Goal: Task Accomplishment & Management: Use online tool/utility

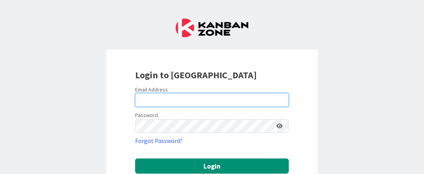
click at [169, 100] on input "email" at bounding box center [212, 100] width 154 height 14
type input "[EMAIL_ADDRESS][DOMAIN_NAME]"
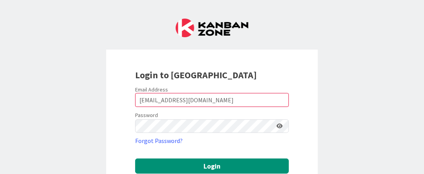
click at [279, 124] on icon at bounding box center [280, 125] width 6 height 5
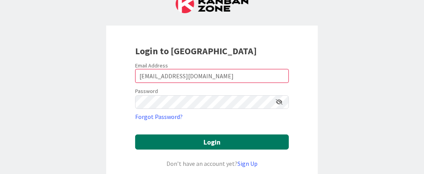
click at [232, 135] on button "Login" at bounding box center [212, 141] width 154 height 15
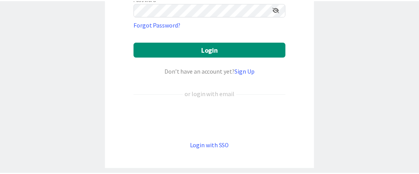
scroll to position [116, 0]
